Goal: Task Accomplishment & Management: Manage account settings

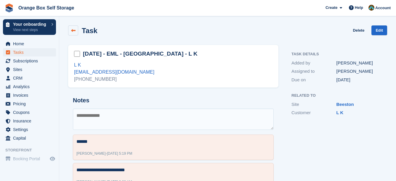
click at [75, 32] on icon at bounding box center [73, 30] width 4 height 4
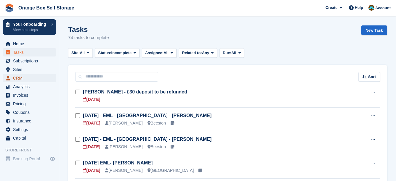
click at [24, 77] on span "CRM" at bounding box center [31, 78] width 36 height 8
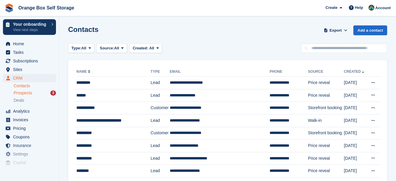
drag, startPoint x: 27, startPoint y: 88, endPoint x: 29, endPoint y: 94, distance: 6.9
click at [29, 94] on span "Prospects" at bounding box center [23, 93] width 18 height 6
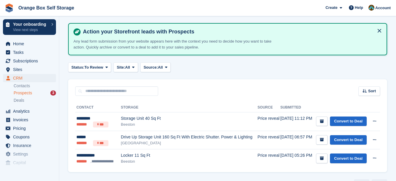
scroll to position [30, 0]
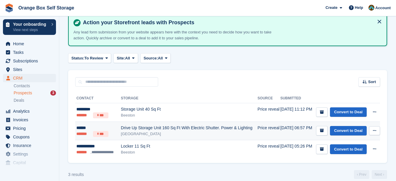
click at [228, 131] on div "[GEOGRAPHIC_DATA]" at bounding box center [189, 134] width 137 height 6
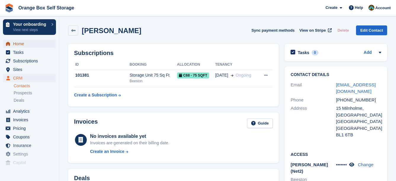
click at [25, 44] on span "Home" at bounding box center [31, 44] width 36 height 8
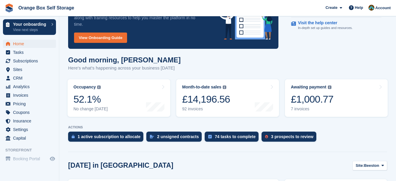
scroll to position [59, 0]
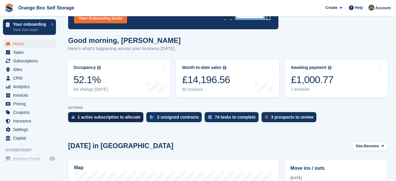
click at [122, 117] on div "1 active subscription to allocate" at bounding box center [109, 117] width 63 height 5
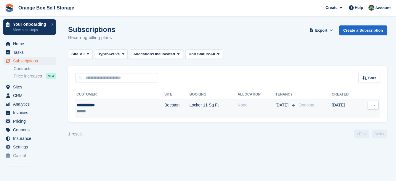
click at [119, 107] on div "**********" at bounding box center [102, 105] width 53 height 6
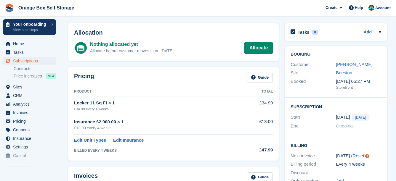
scroll to position [30, 0]
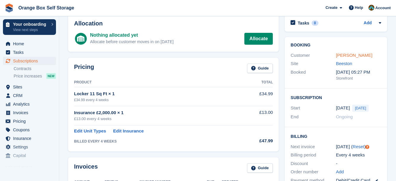
click at [355, 56] on link "[PERSON_NAME]" at bounding box center [354, 55] width 36 height 5
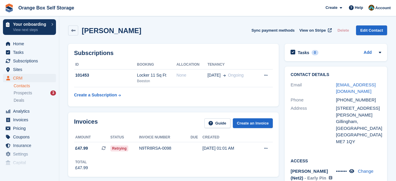
scroll to position [30, 0]
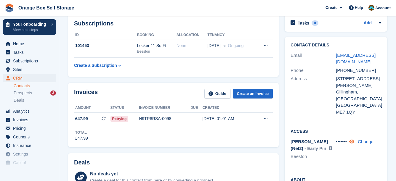
click at [353, 140] on icon at bounding box center [352, 142] width 5 height 4
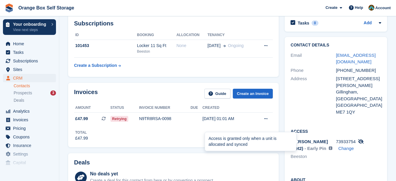
click at [329, 147] on img at bounding box center [331, 149] width 4 height 4
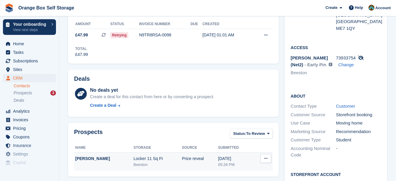
scroll to position [89, 0]
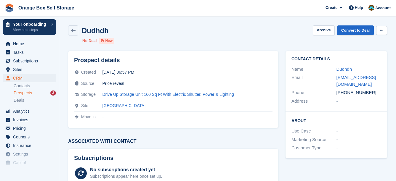
click at [380, 29] on button at bounding box center [382, 30] width 11 height 9
click at [364, 40] on p "Delete prospect" at bounding box center [359, 42] width 52 height 8
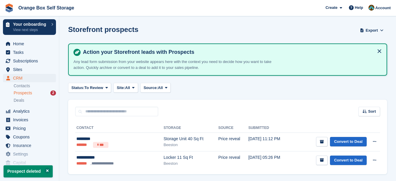
click at [28, 92] on span "Prospects" at bounding box center [23, 93] width 18 height 6
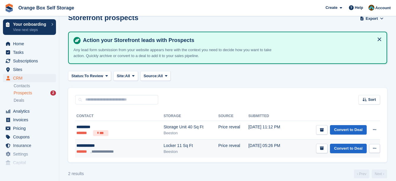
scroll to position [18, 0]
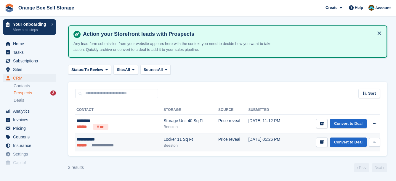
click at [113, 141] on div "**********" at bounding box center [107, 140] width 63 height 6
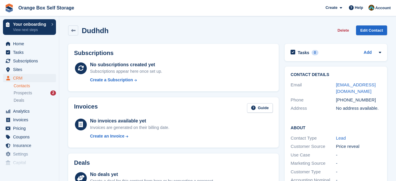
click at [348, 31] on button "Delete" at bounding box center [343, 30] width 16 height 10
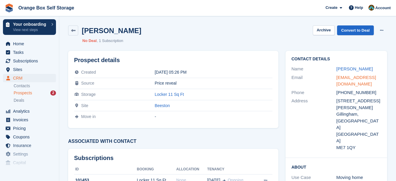
click at [355, 76] on link "nicnic30011@gmail.com" at bounding box center [357, 81] width 40 height 12
click at [37, 95] on div "Prospects 2" at bounding box center [35, 93] width 42 height 6
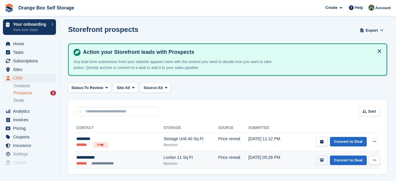
click at [324, 162] on icon "submit" at bounding box center [322, 161] width 4 height 4
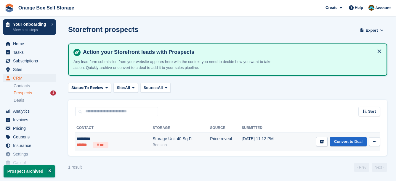
click at [153, 143] on div "Beeston" at bounding box center [182, 145] width 58 height 6
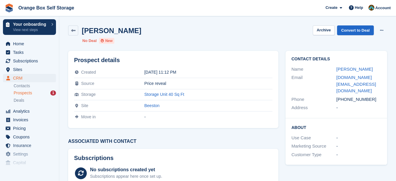
click at [28, 93] on span "Prospects" at bounding box center [23, 93] width 18 height 6
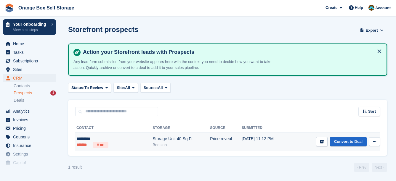
click at [248, 139] on td "13 Aug, 11:12 PM" at bounding box center [265, 142] width 46 height 18
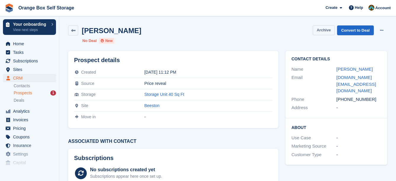
click at [324, 30] on button "Archive" at bounding box center [324, 30] width 22 height 10
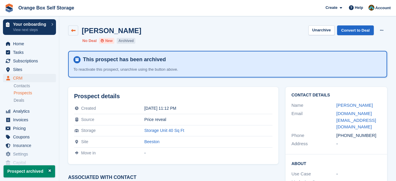
click at [77, 31] on link at bounding box center [73, 30] width 10 height 10
